Goal: Transaction & Acquisition: Book appointment/travel/reservation

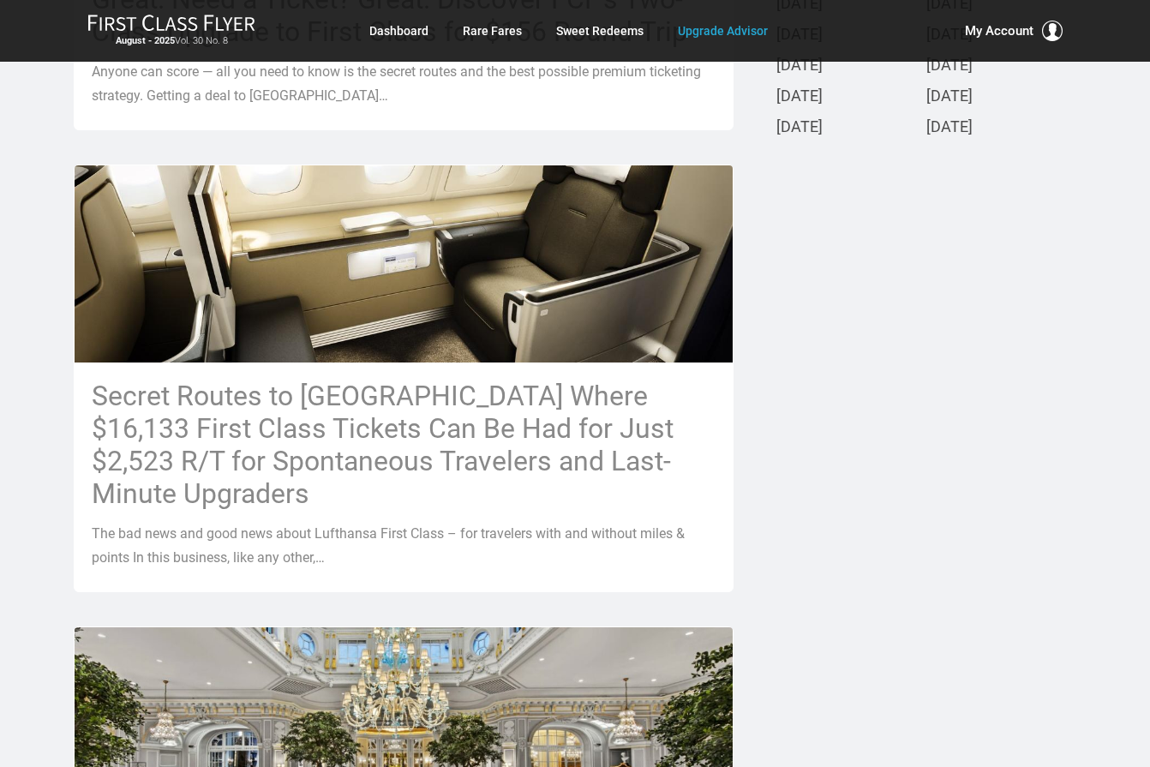
scroll to position [686, 0]
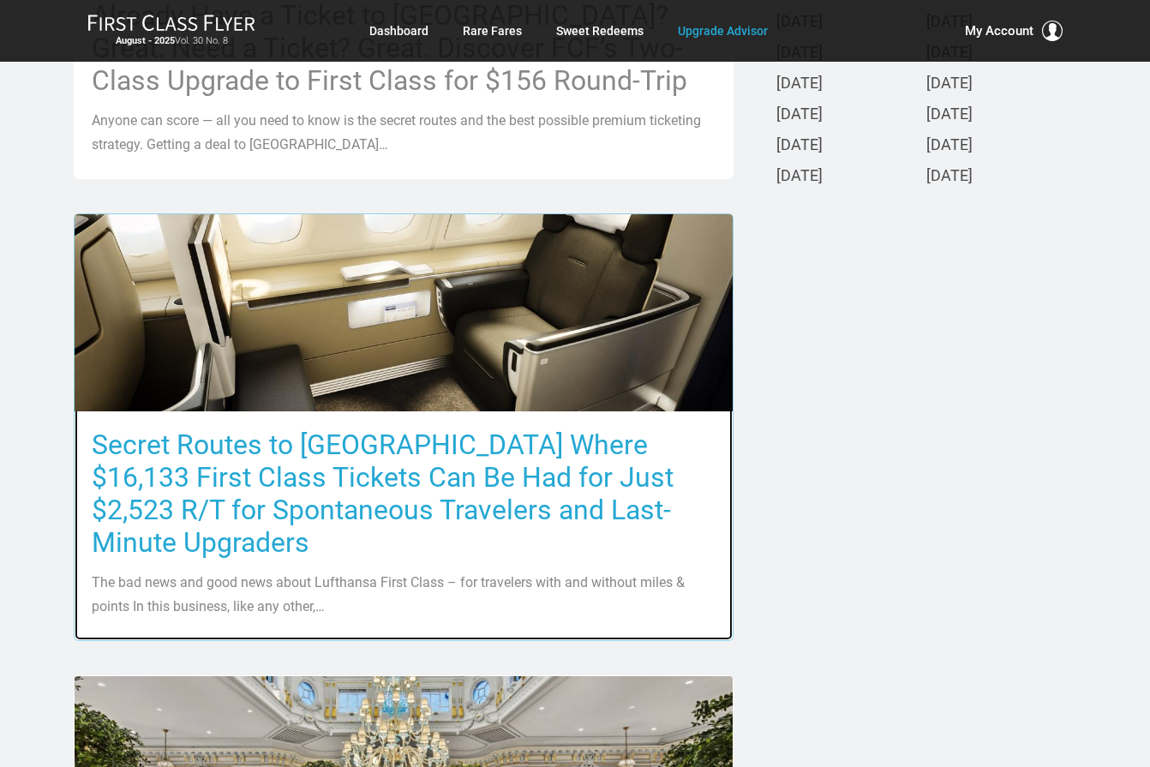
click at [309, 471] on h3 "Secret Routes to Europe Where $16,133 First Class Tickets Can Be Had for Just $…" at bounding box center [404, 494] width 624 height 130
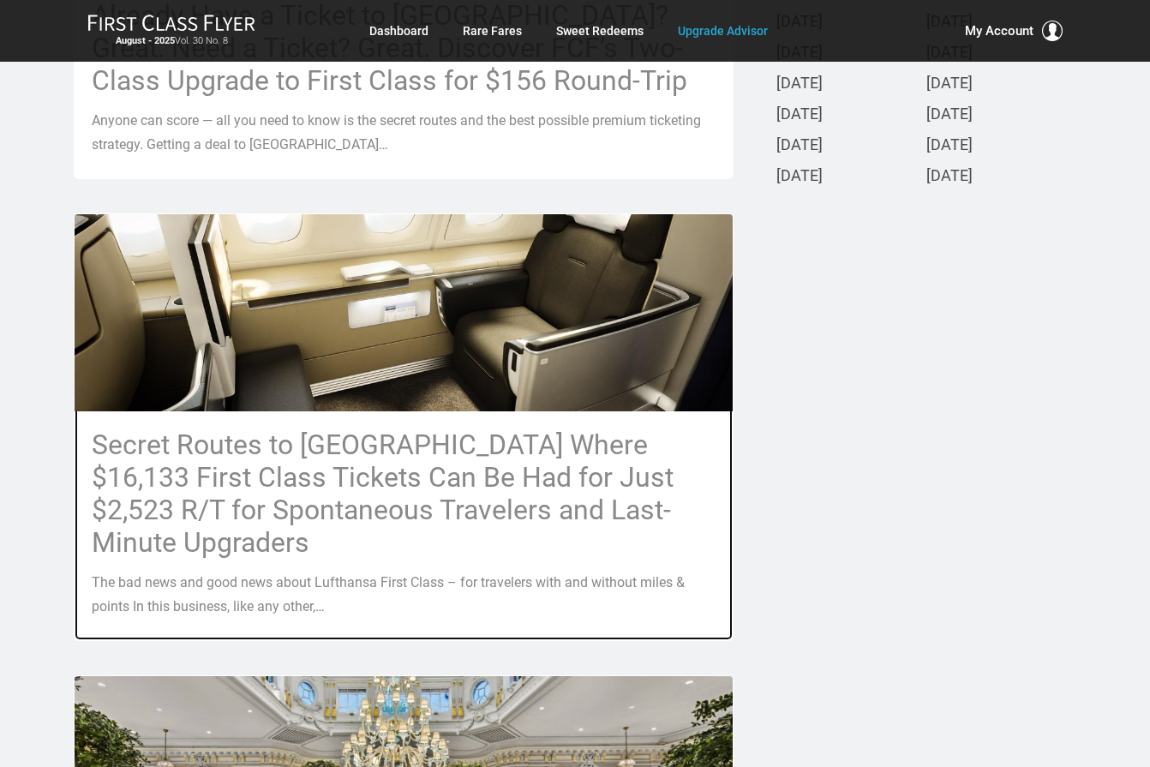
scroll to position [0, 0]
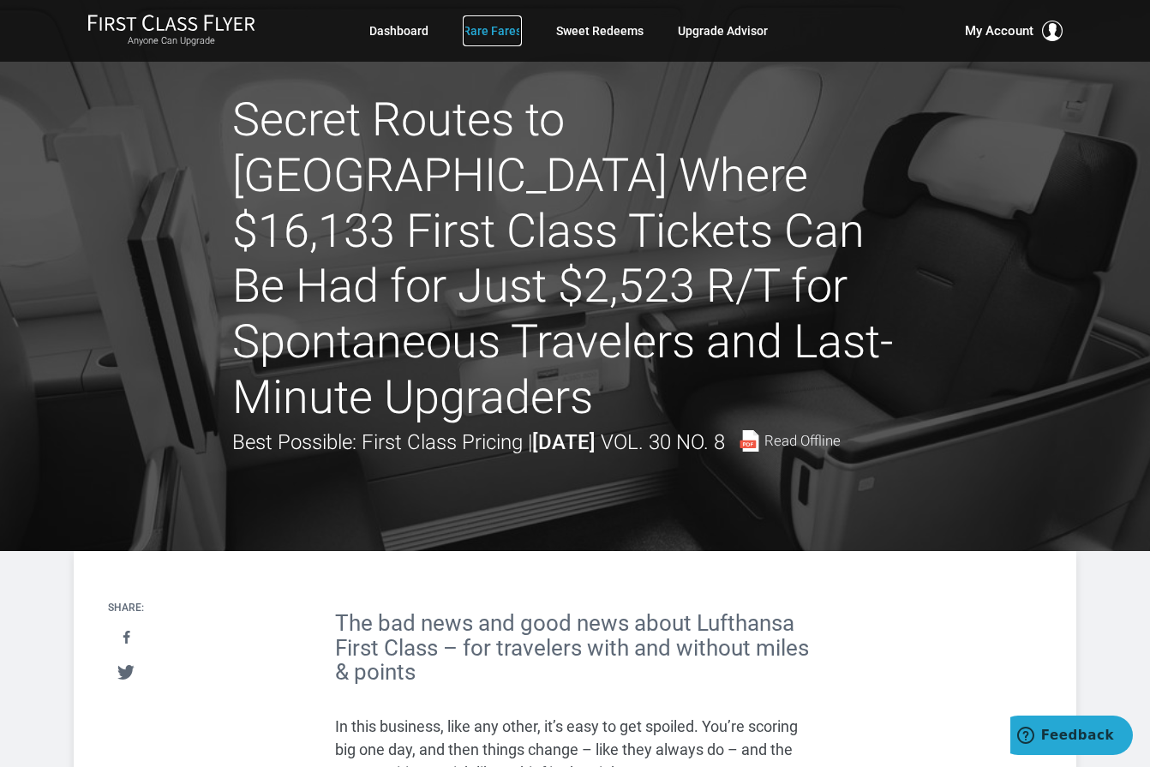
click at [476, 25] on link "Rare Fares" at bounding box center [492, 30] width 59 height 31
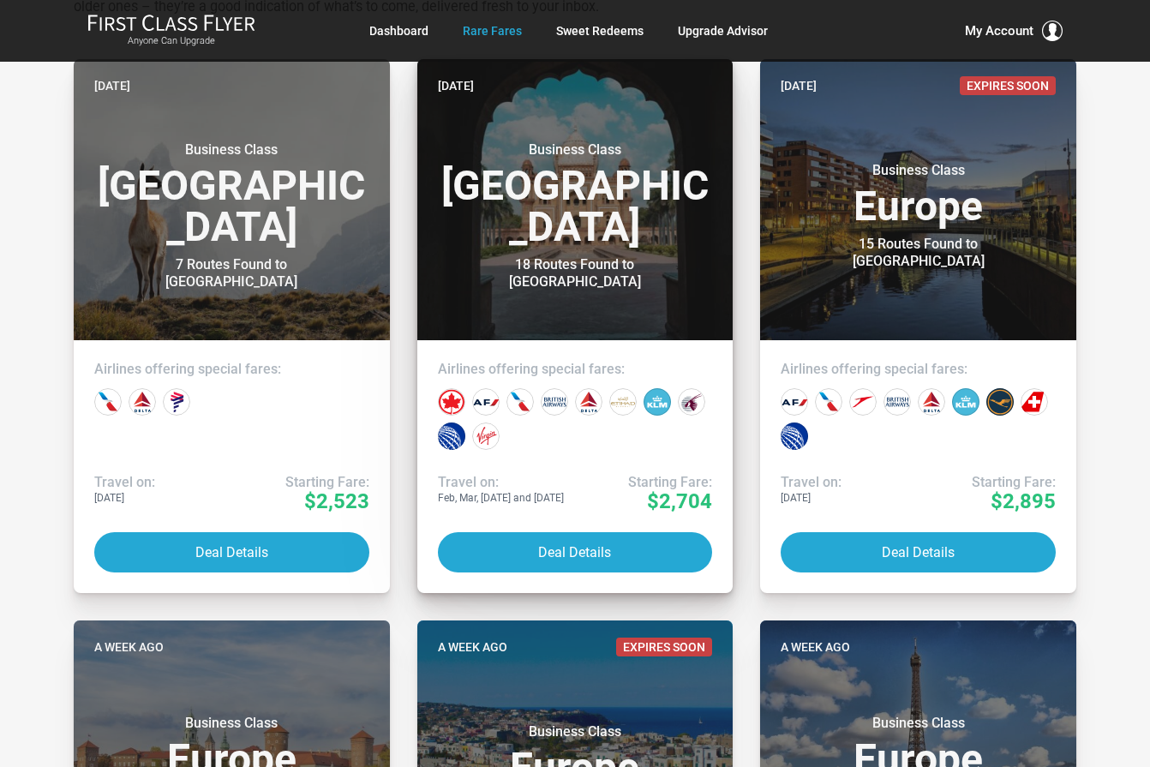
scroll to position [429, 0]
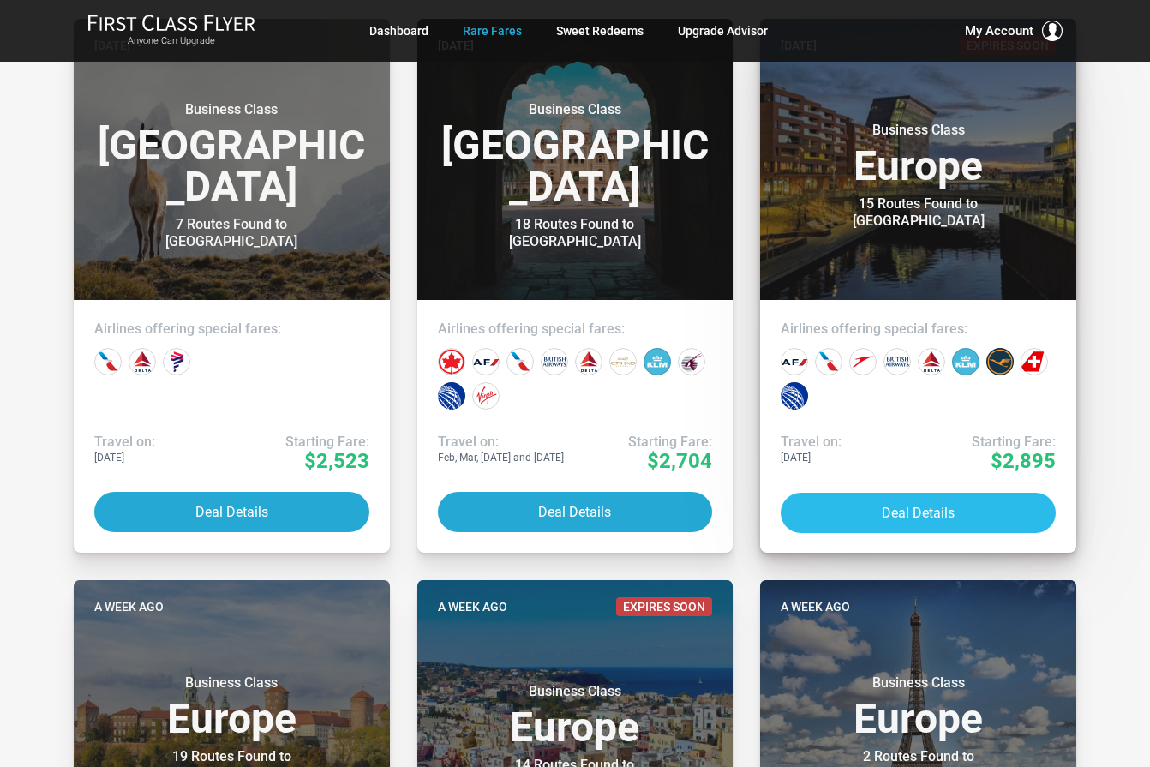
click at [921, 513] on button "Deal Details" at bounding box center [918, 513] width 275 height 40
click at [920, 510] on button "Deal Details" at bounding box center [918, 513] width 275 height 40
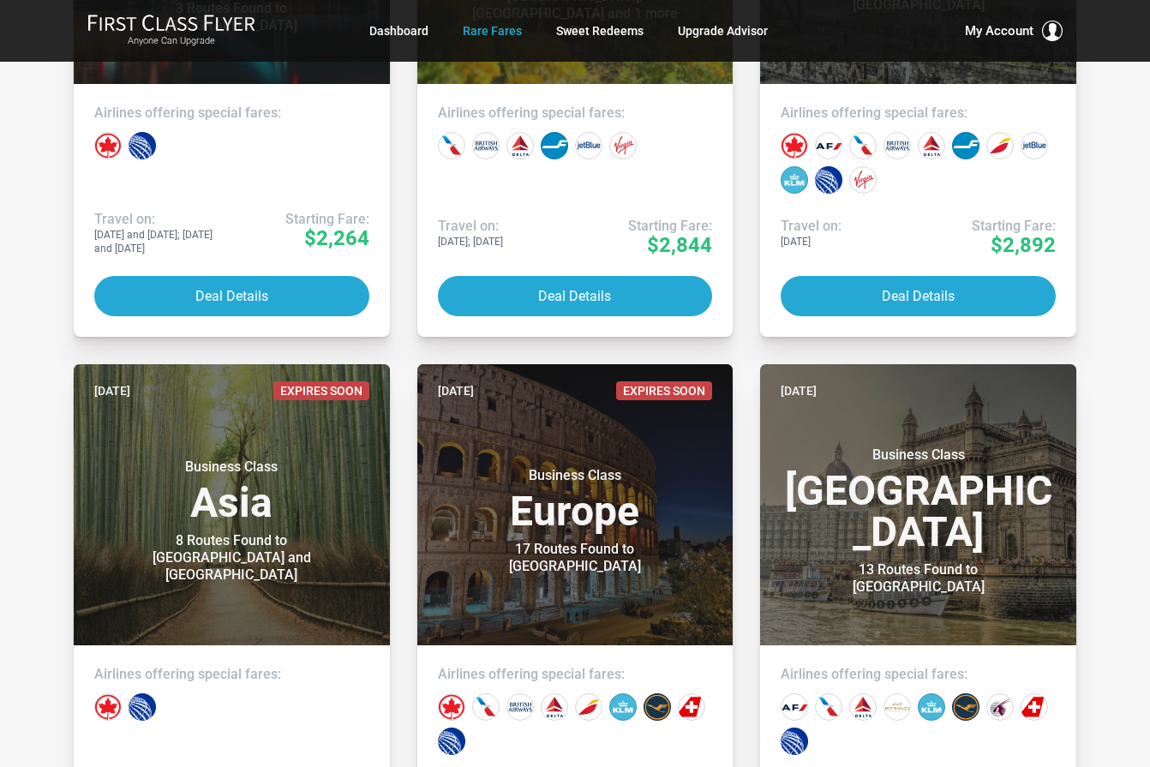
scroll to position [4062, 0]
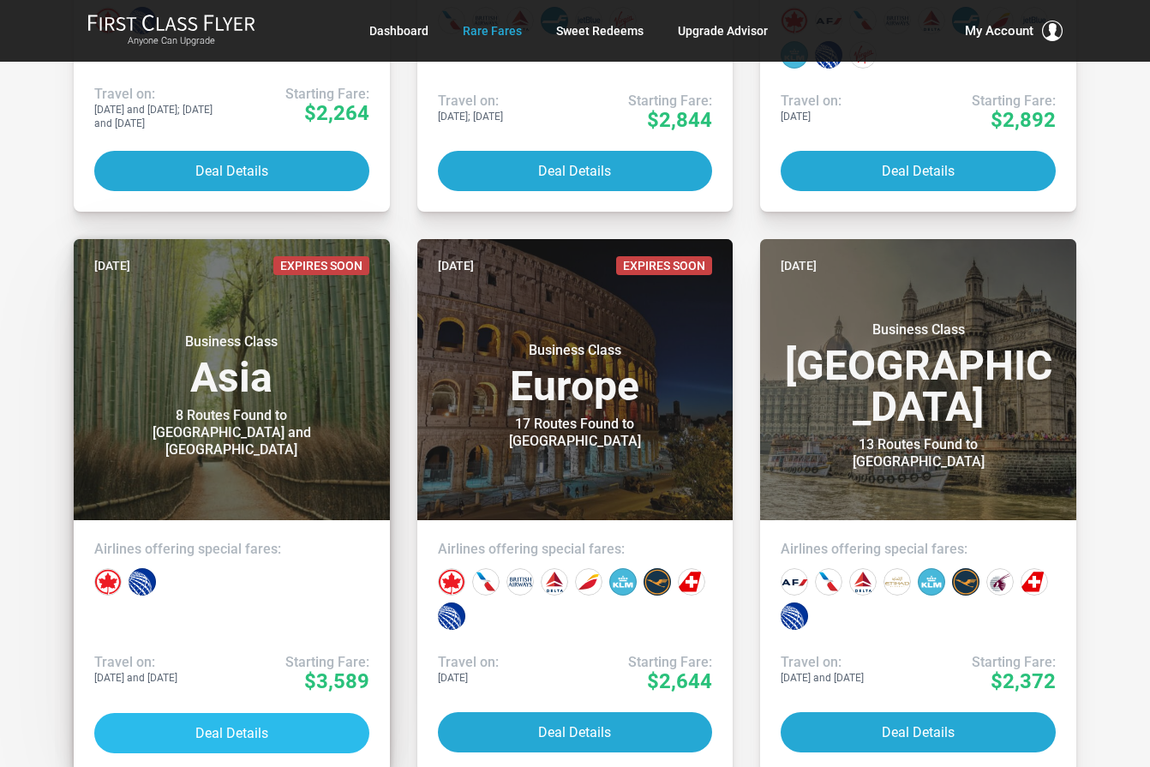
click at [225, 743] on button "Deal Details" at bounding box center [231, 733] width 275 height 40
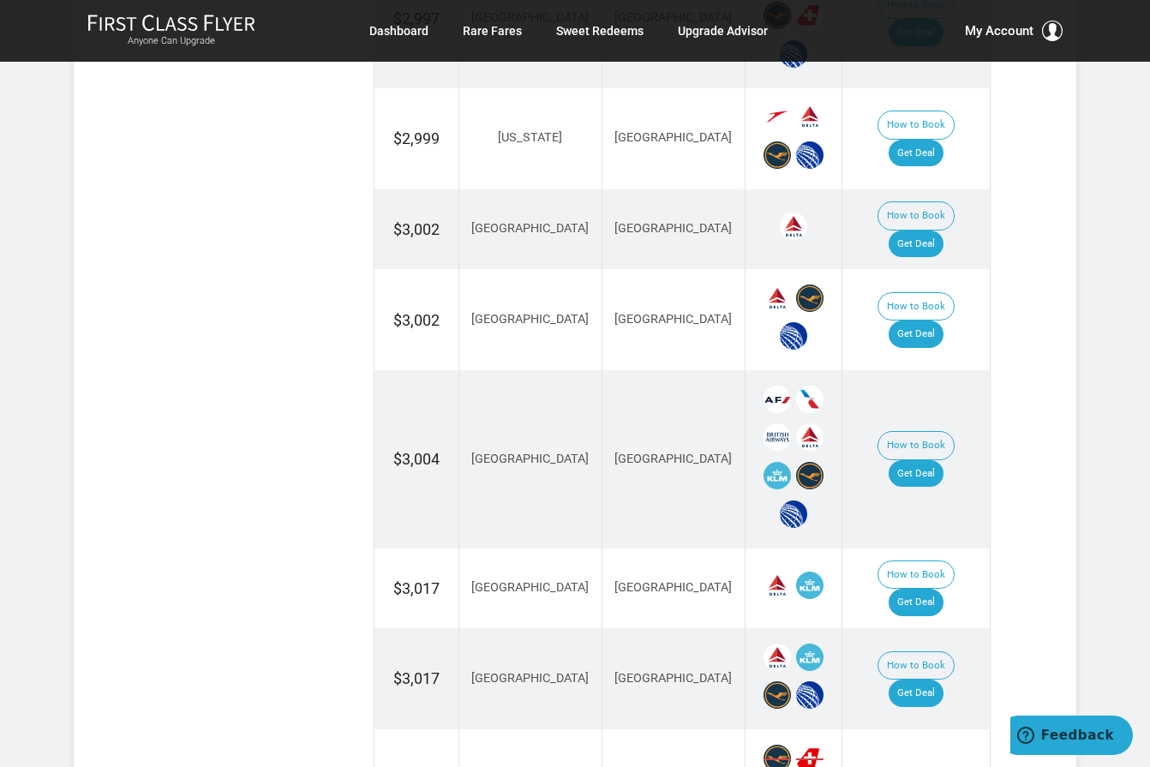
scroll to position [1286, 0]
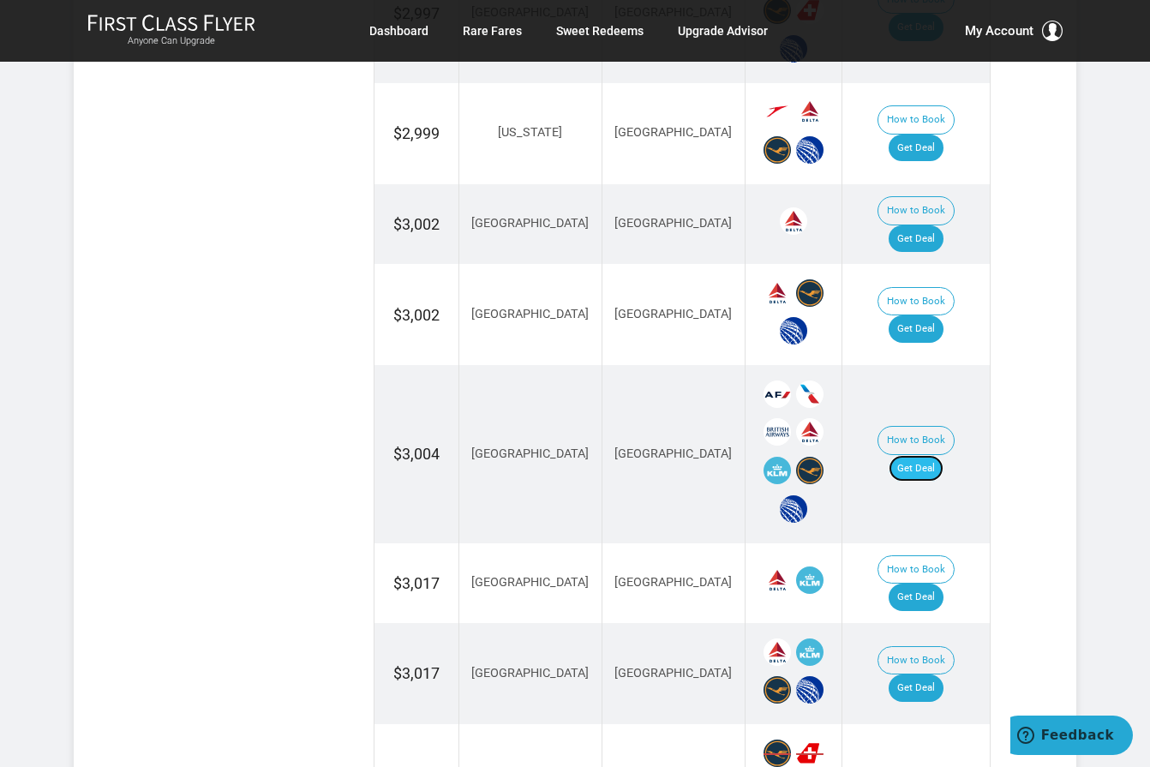
click at [932, 455] on link "Get Deal" at bounding box center [916, 468] width 55 height 27
